Goal: Complete application form

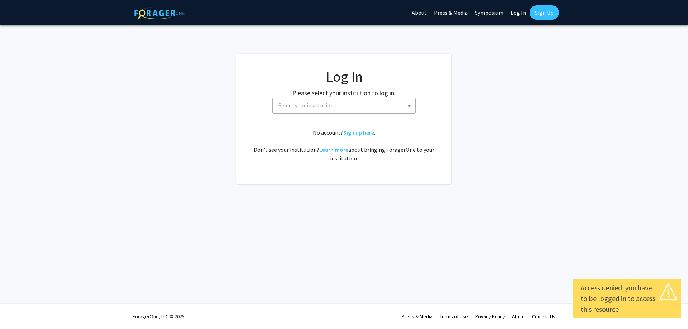
click at [306, 109] on span "Select your institution" at bounding box center [346, 105] width 140 height 15
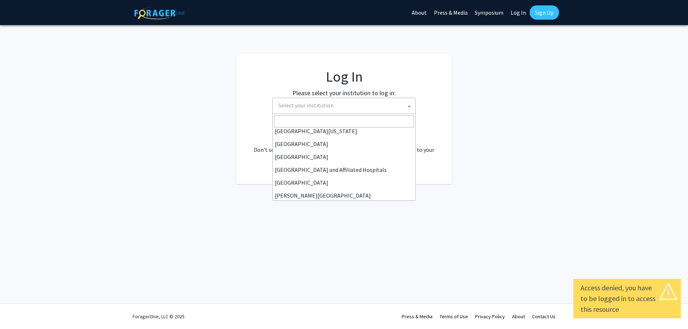
scroll to position [108, 0]
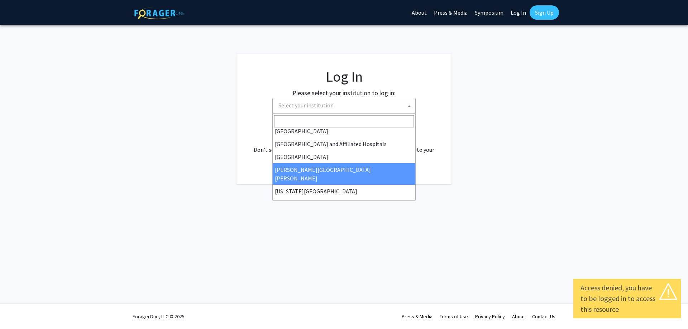
select select "1"
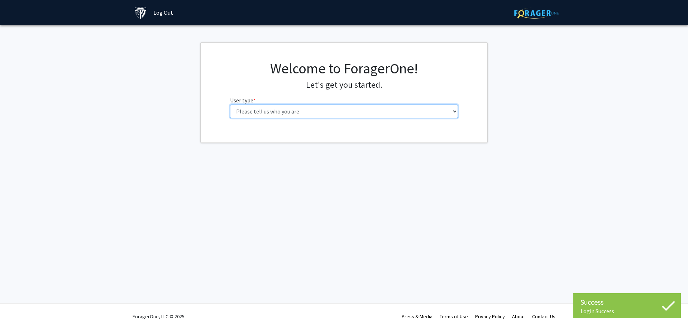
click at [332, 116] on select "Please tell us who you are Undergraduate Student Master's Student Doctoral Cand…" at bounding box center [344, 112] width 228 height 14
select select "2: masters"
click at [230, 105] on select "Please tell us who you are Undergraduate Student Master's Student Doctoral Cand…" at bounding box center [344, 112] width 228 height 14
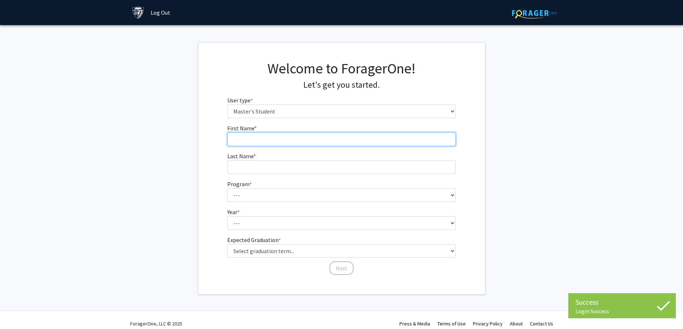
click at [271, 141] on input "First Name * required" at bounding box center [341, 140] width 228 height 14
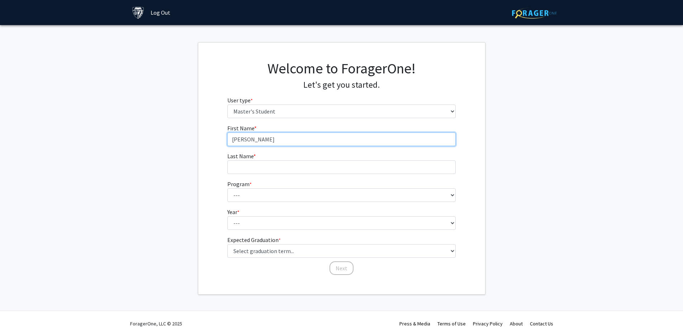
type input "[PERSON_NAME]"
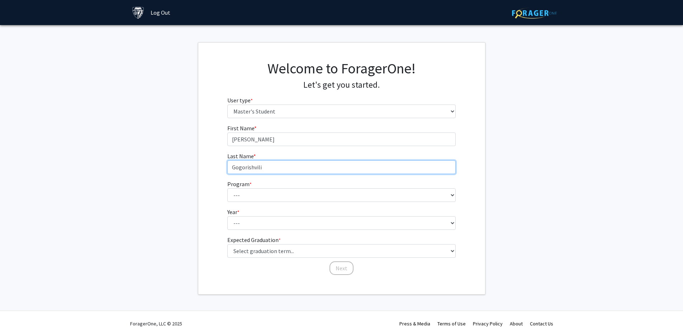
type input "Gogorishvili"
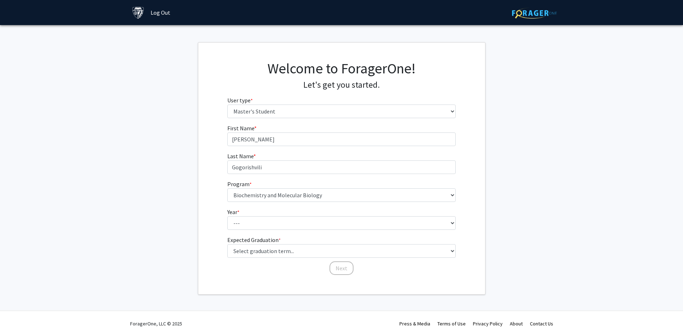
click at [393, 186] on fg-select "Program * required --- Anatomy Education Applied and Computational Mathematics …" at bounding box center [341, 191] width 228 height 22
click at [392, 190] on select "--- Anatomy Education Applied and Computational Mathematics Applied Biomedical …" at bounding box center [341, 196] width 228 height 14
select select "26: 18"
click at [227, 189] on select "--- Anatomy Education Applied and Computational Mathematics Applied Biomedical …" at bounding box center [341, 196] width 228 height 14
click at [180, 167] on fg-get-started "Welcome to ForagerOne! Let's get you started. User type * required Please tell …" at bounding box center [341, 168] width 683 height 253
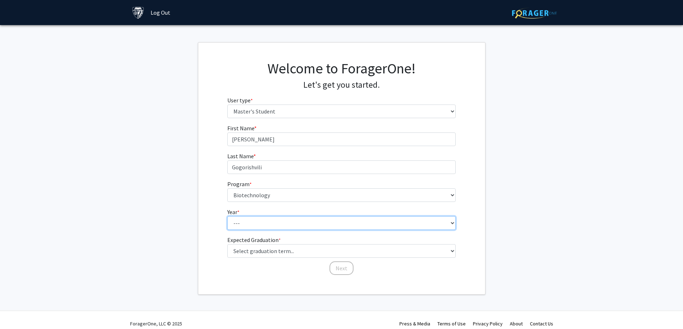
click at [236, 228] on select "--- First Year Second Year" at bounding box center [341, 224] width 228 height 14
select select "1: first_year"
click at [227, 217] on select "--- First Year Second Year" at bounding box center [341, 224] width 228 height 14
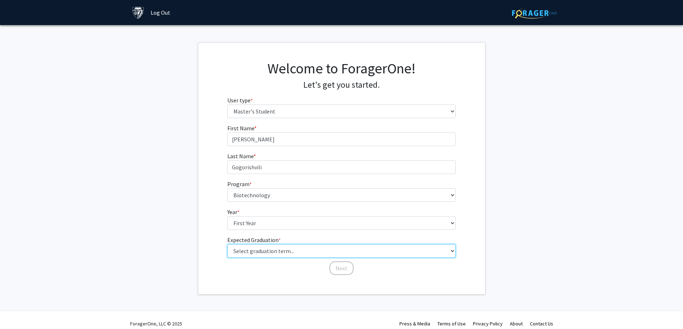
click at [256, 251] on select "Select graduation term... Spring 2025 Summer 2025 Fall 2025 Winter 2025 Spring …" at bounding box center [341, 252] width 228 height 14
select select "10: summer_2027"
click at [227, 245] on select "Select graduation term... Spring 2025 Summer 2025 Fall 2025 Winter 2025 Spring …" at bounding box center [341, 252] width 228 height 14
click at [338, 270] on button "Next" at bounding box center [341, 269] width 24 height 14
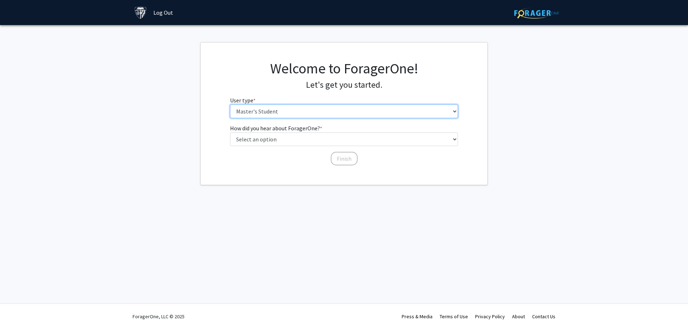
click at [243, 109] on select "Please tell us who you are Undergraduate Student Master's Student Doctoral Cand…" at bounding box center [344, 112] width 228 height 14
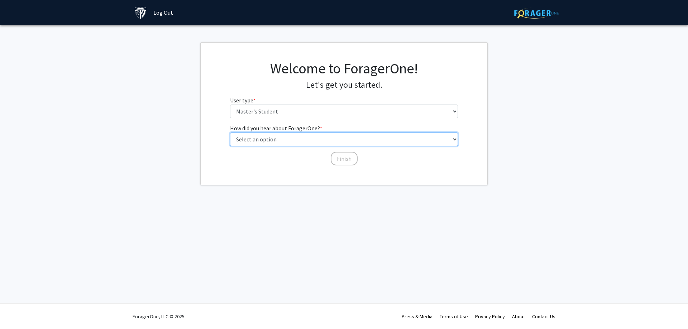
click at [242, 144] on select "Select an option Peer/student recommendation Faculty/staff recommendation Unive…" at bounding box center [344, 140] width 228 height 14
select select "3: university_website"
click at [230, 133] on select "Select an option Peer/student recommendation Faculty/staff recommendation Unive…" at bounding box center [344, 140] width 228 height 14
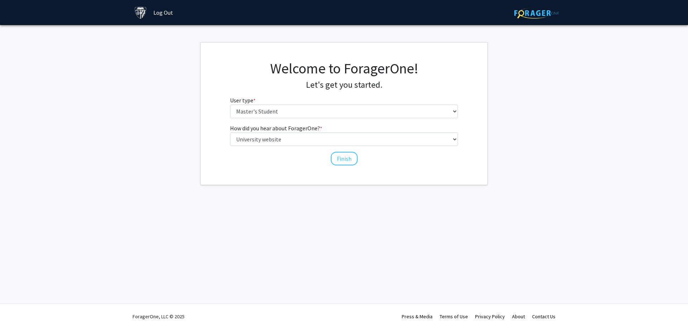
click at [341, 167] on div "Welcome to ForagerOne! Let's get you started. User type * required Please tell …" at bounding box center [344, 114] width 287 height 142
click at [342, 166] on div "How did you hear about ForagerOne? * required Select an option Peer/student rec…" at bounding box center [344, 145] width 239 height 42
click at [343, 163] on button "Finish" at bounding box center [344, 159] width 27 height 14
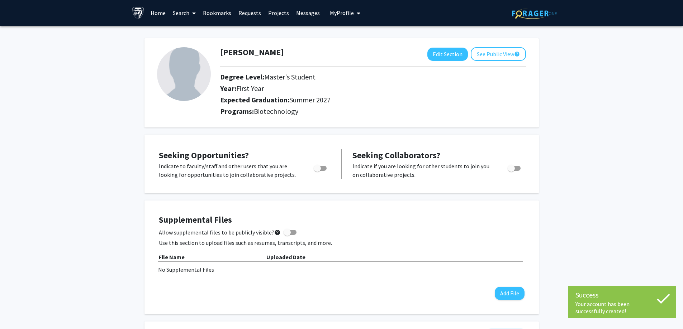
click at [657, 306] on icon at bounding box center [663, 299] width 18 height 18
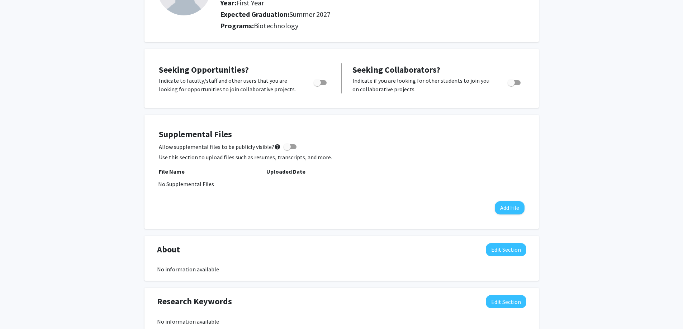
scroll to position [72, 0]
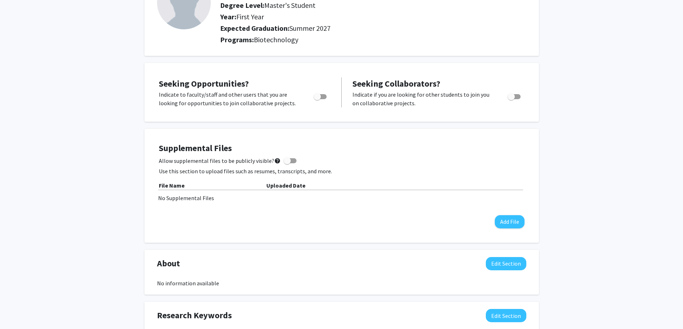
click at [315, 95] on span "Toggle" at bounding box center [317, 96] width 7 height 7
click at [317, 99] on input "Are you actively seeking opportunities?" at bounding box center [317, 99] width 0 height 0
checkbox input "true"
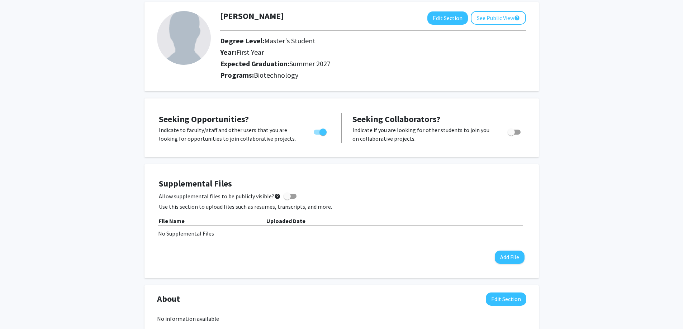
scroll to position [36, 0]
click at [510, 131] on span "Toggle" at bounding box center [511, 132] width 7 height 7
click at [511, 135] on input "Would you like to receive other student requests to work with you?" at bounding box center [511, 135] width 0 height 0
checkbox input "true"
